Goal: Information Seeking & Learning: Learn about a topic

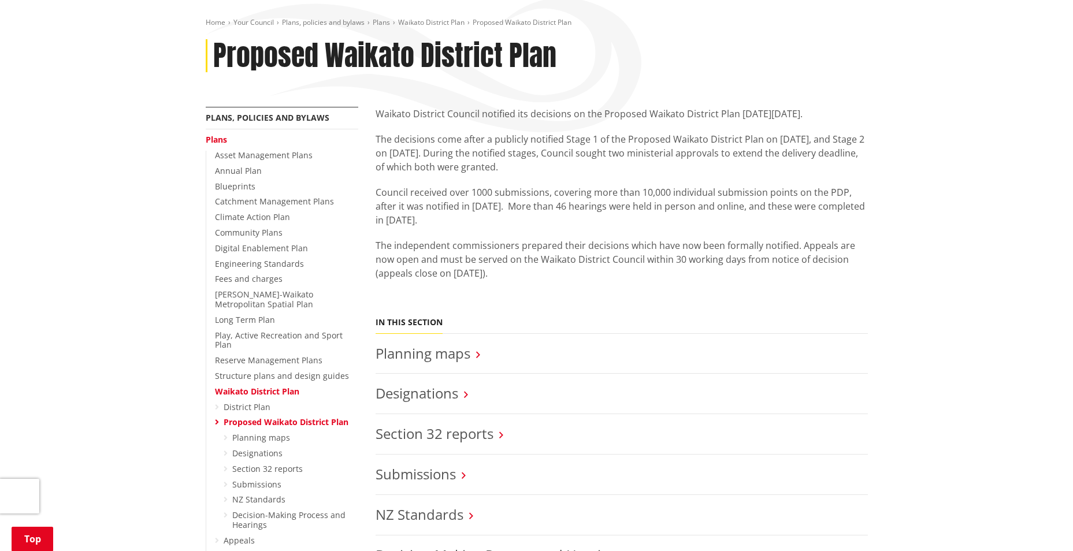
scroll to position [231, 0]
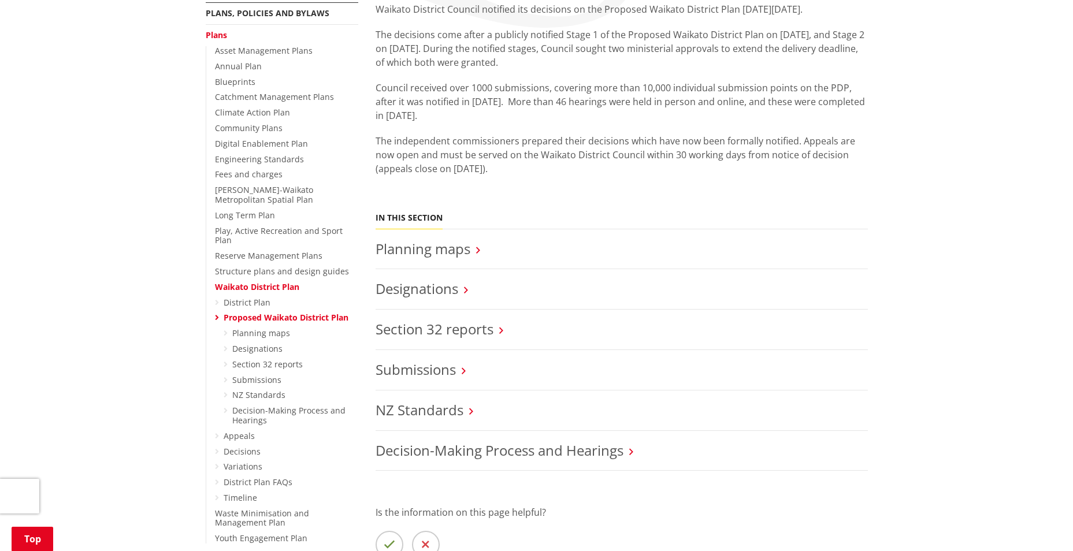
click at [257, 281] on link "Waikato District Plan" at bounding box center [257, 286] width 84 height 11
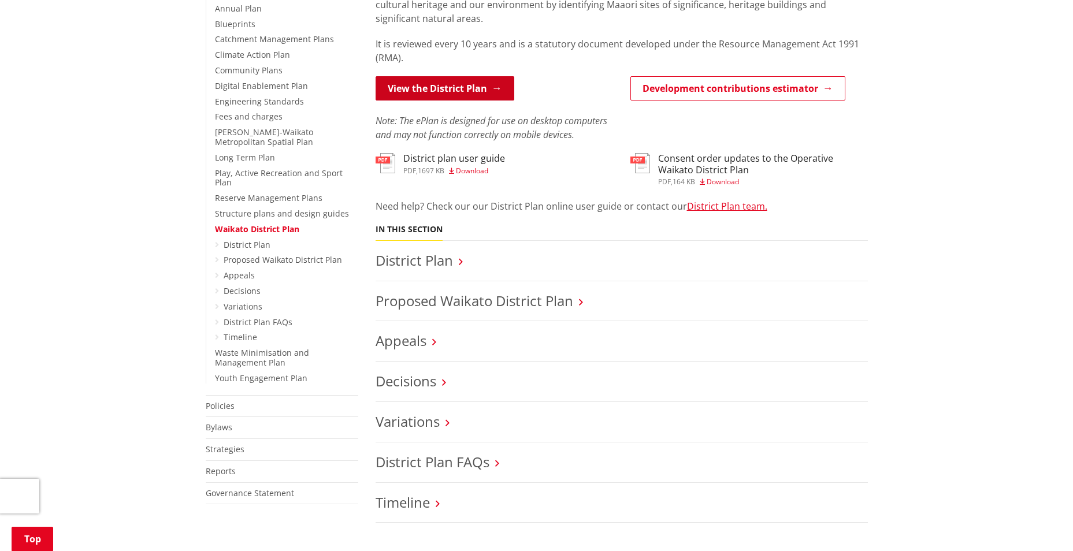
scroll to position [347, 0]
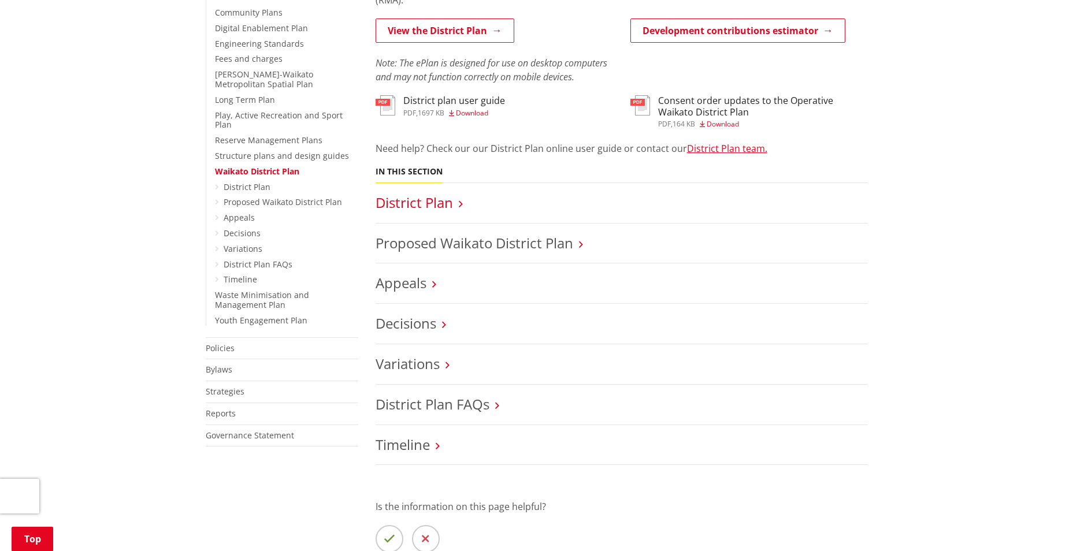
click at [421, 201] on link "District Plan" at bounding box center [414, 202] width 77 height 19
click at [468, 236] on link "Proposed Waikato District Plan" at bounding box center [475, 242] width 198 height 19
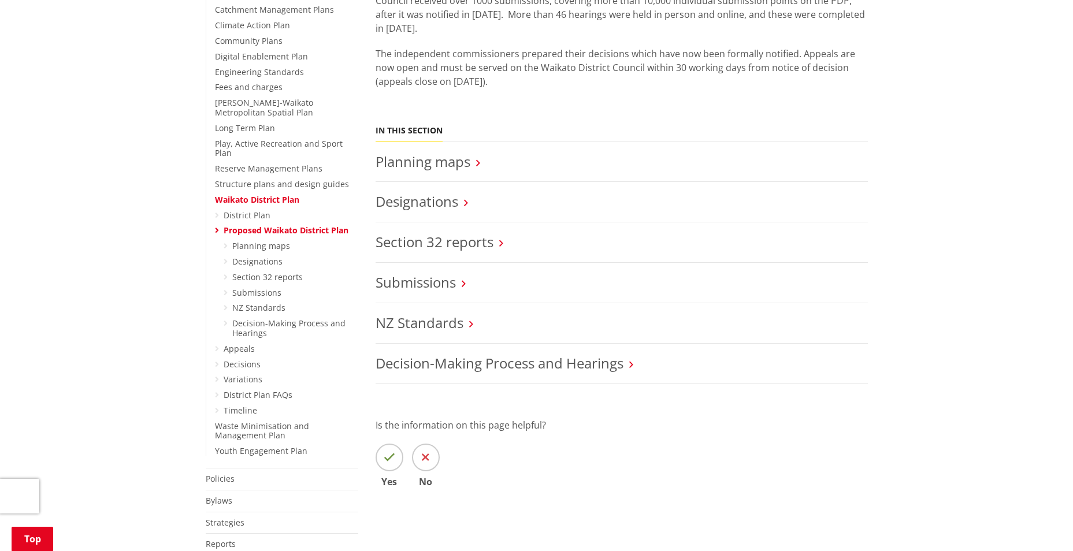
scroll to position [289, 0]
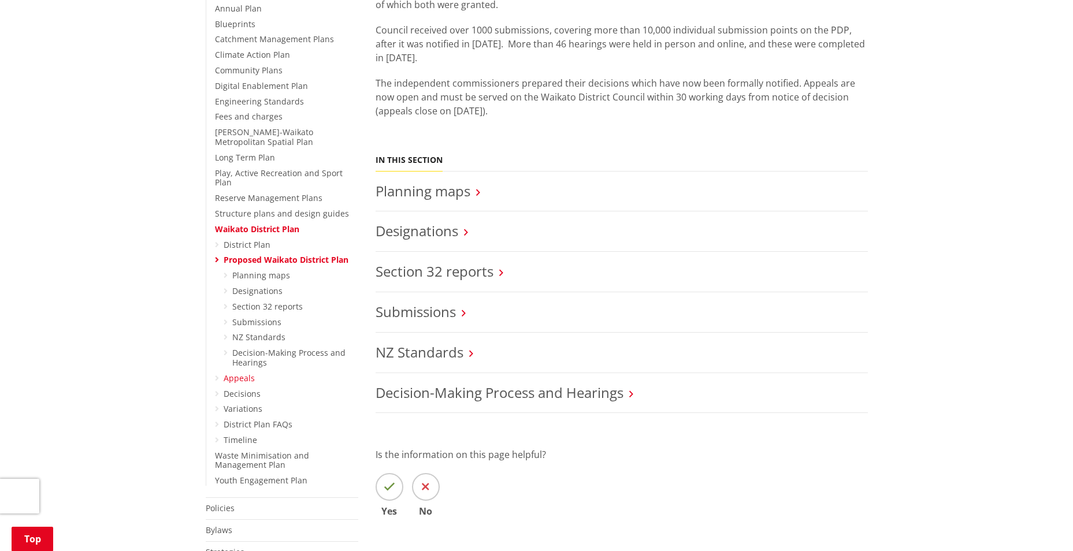
click at [228, 373] on link "Appeals" at bounding box center [239, 378] width 31 height 11
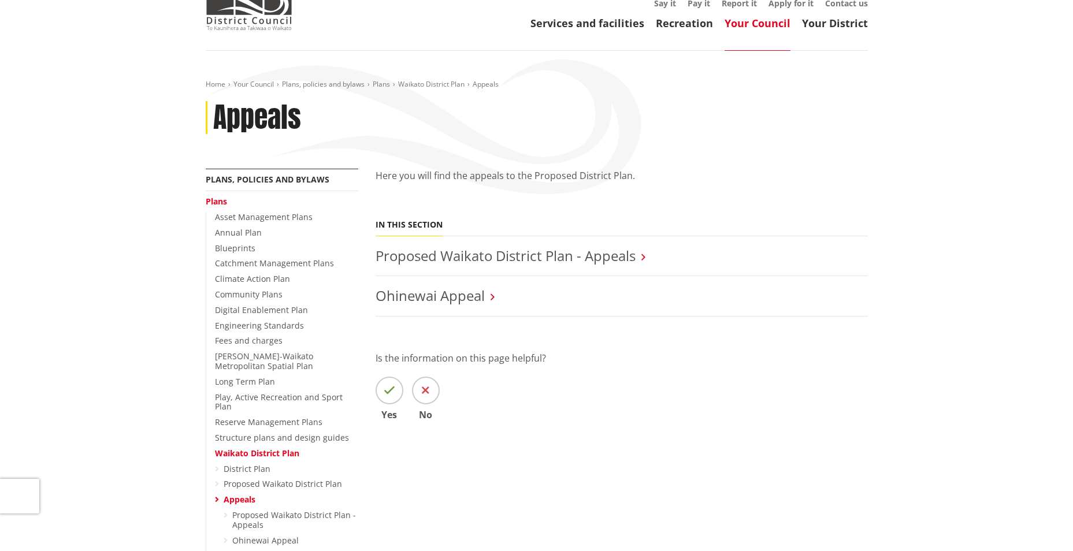
scroll to position [116, 0]
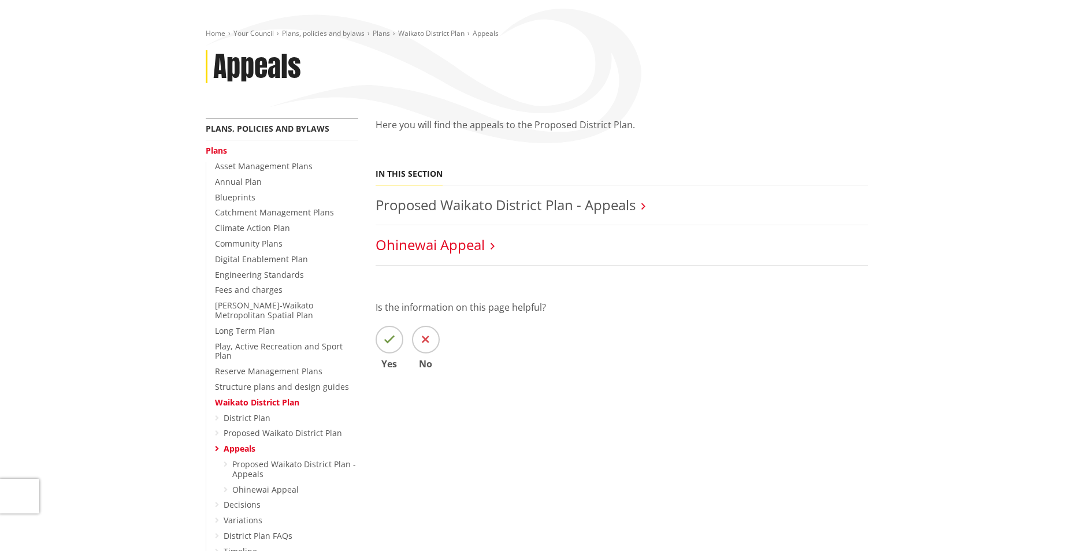
click at [417, 242] on link "Ohinewai Appeal" at bounding box center [430, 244] width 109 height 19
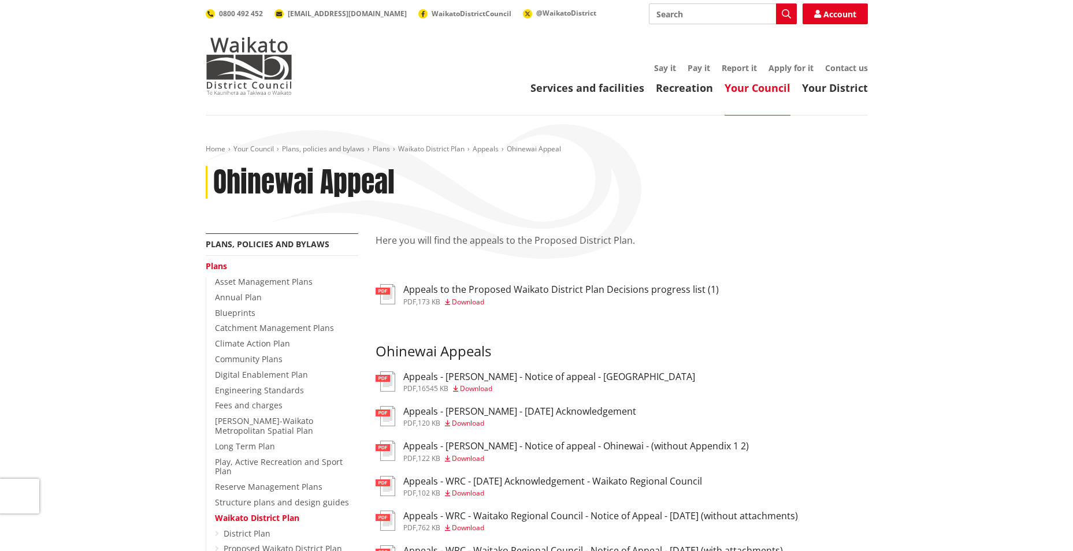
click at [417, 291] on h3 "Appeals to the Proposed Waikato District Plan Decisions progress list (1)" at bounding box center [561, 289] width 316 height 11
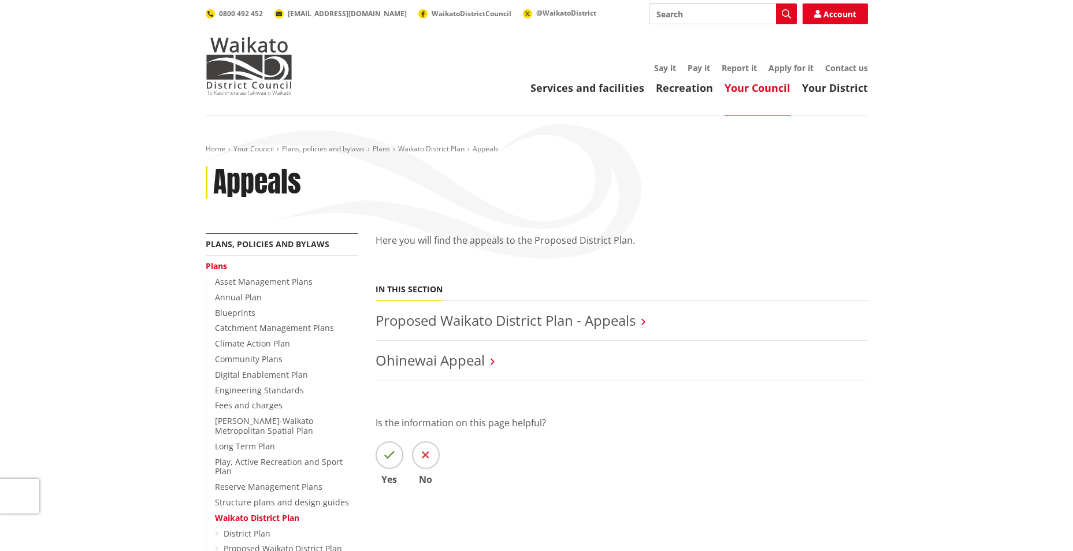
scroll to position [116, 0]
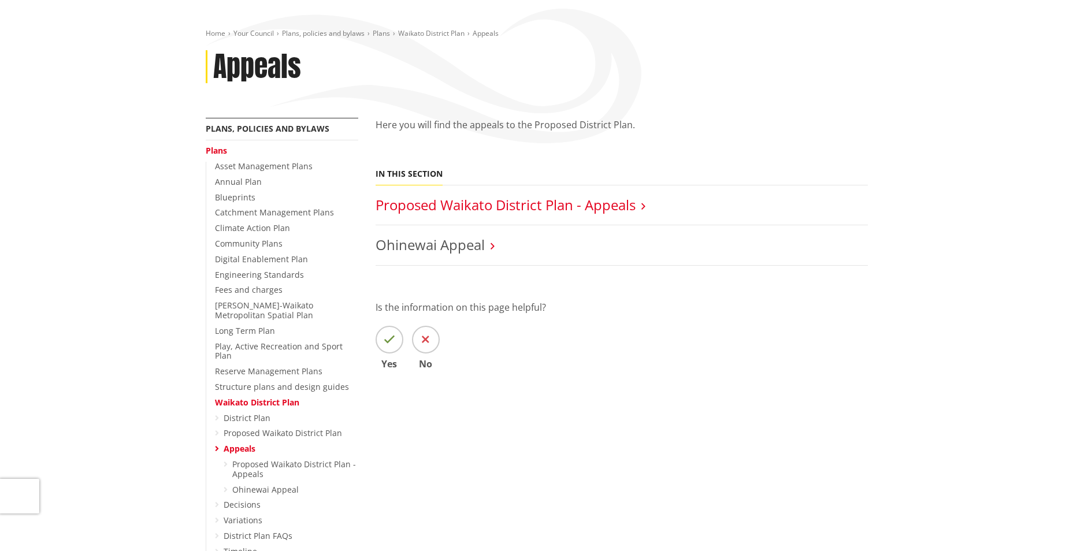
click at [513, 198] on link "Proposed Waikato District Plan - Appeals" at bounding box center [506, 204] width 260 height 19
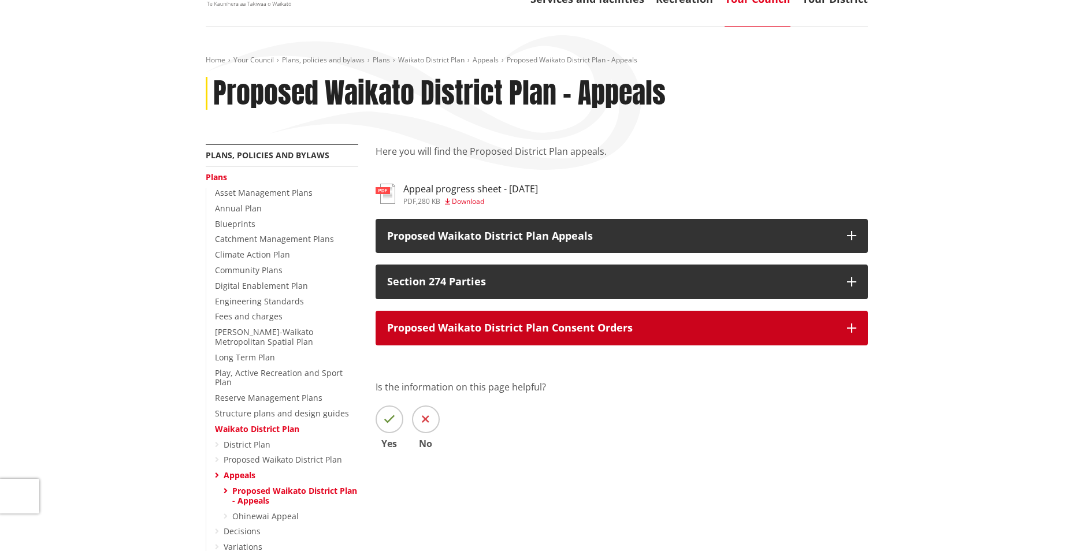
scroll to position [116, 0]
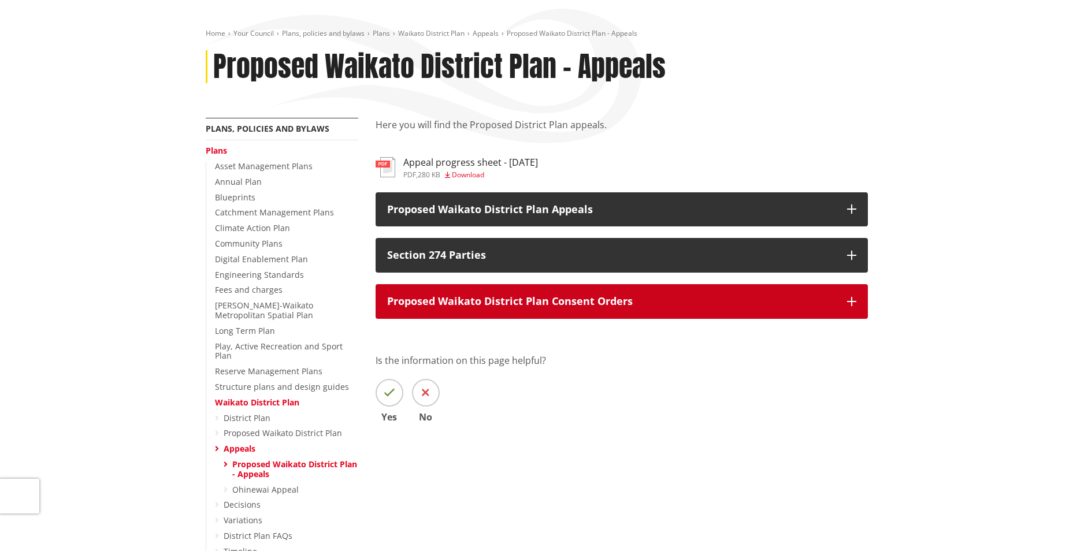
click at [484, 306] on p "Proposed Waikato District Plan Consent Orders" at bounding box center [611, 302] width 448 height 12
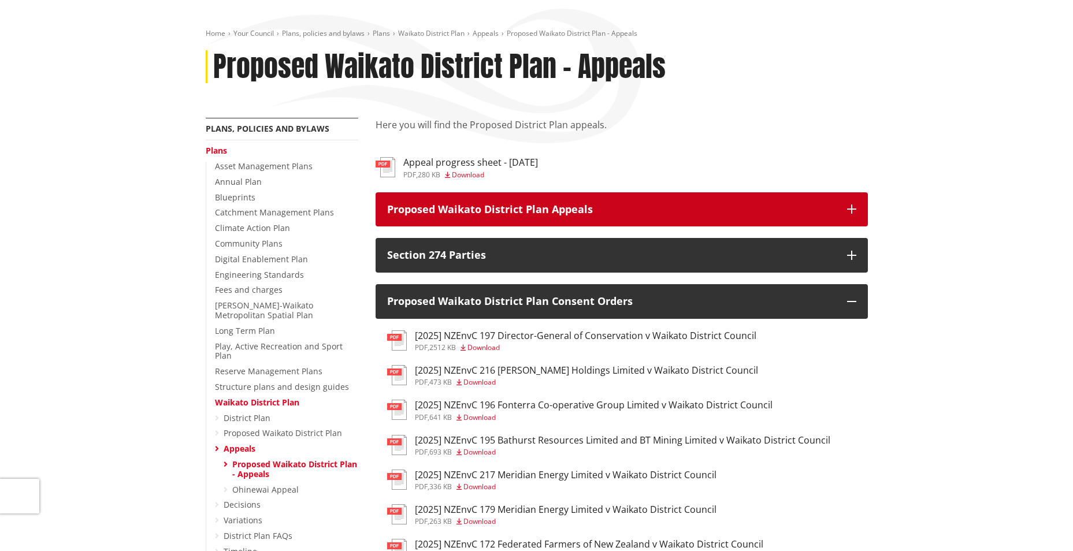
click at [458, 220] on button "Proposed Waikato District Plan Appeals" at bounding box center [622, 209] width 492 height 35
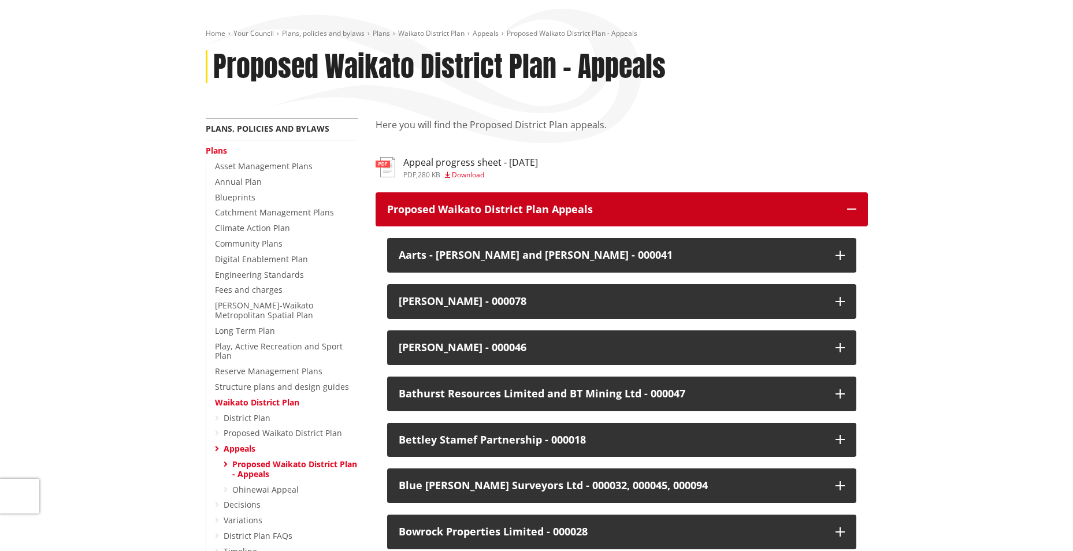
click at [849, 204] on button "Proposed Waikato District Plan Appeals" at bounding box center [622, 209] width 492 height 35
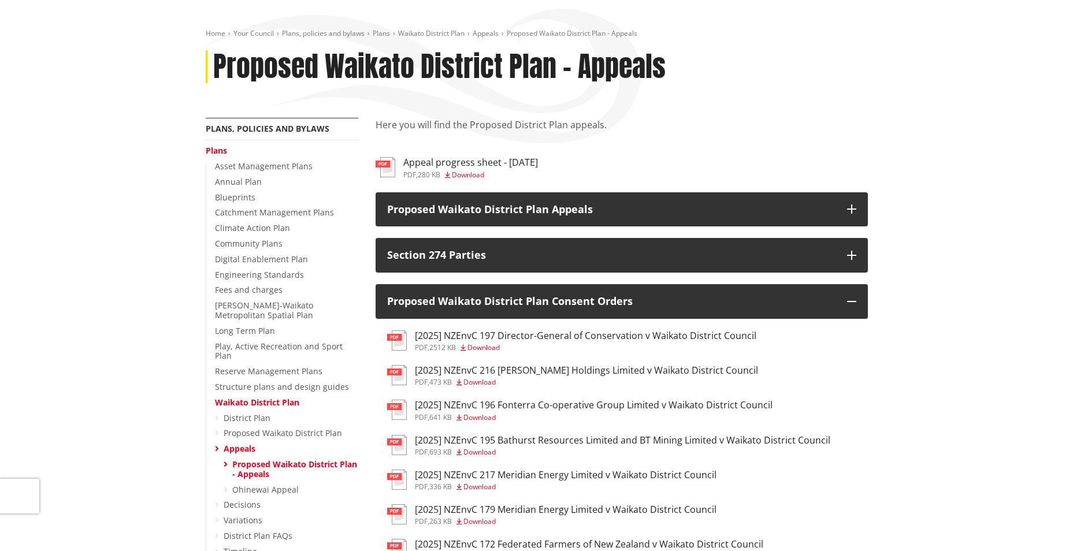
click at [461, 164] on h3 "Appeal progress sheet - 4.09.2025" at bounding box center [470, 162] width 135 height 11
